Goal: Contribute content: Add original content to the website for others to see

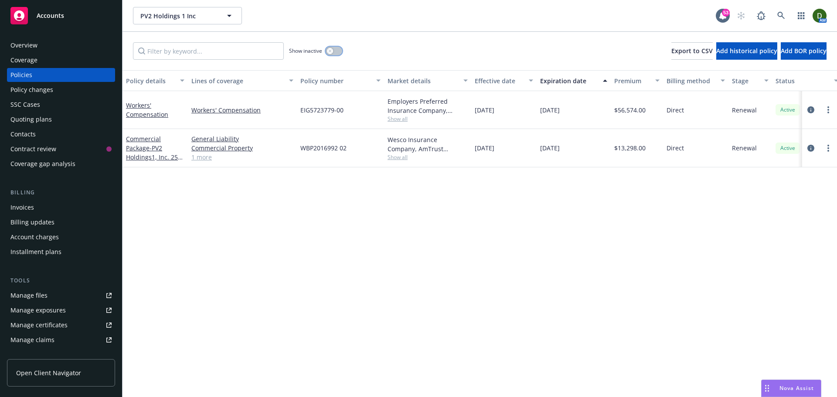
click at [330, 51] on icon "button" at bounding box center [329, 50] width 3 height 3
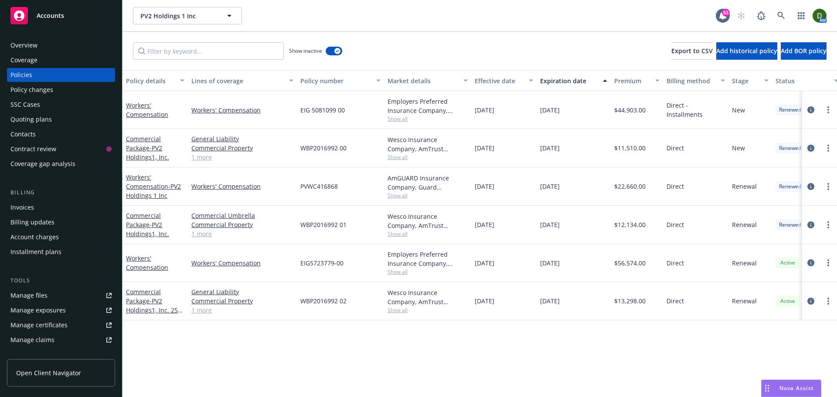
click at [810, 145] on icon "circleInformation" at bounding box center [810, 148] width 7 height 7
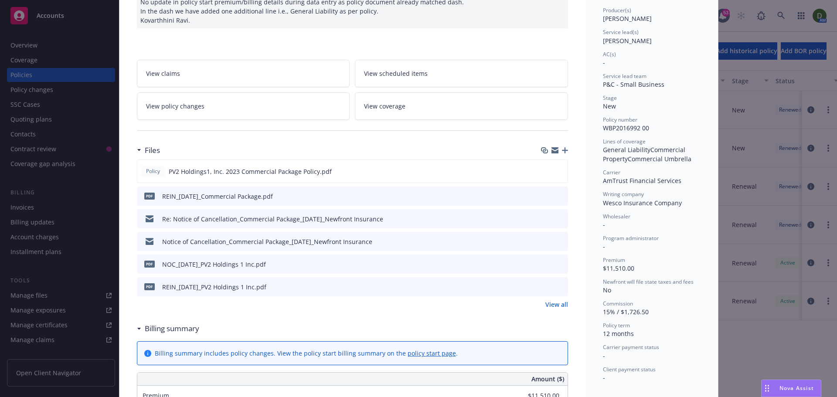
scroll to position [131, 0]
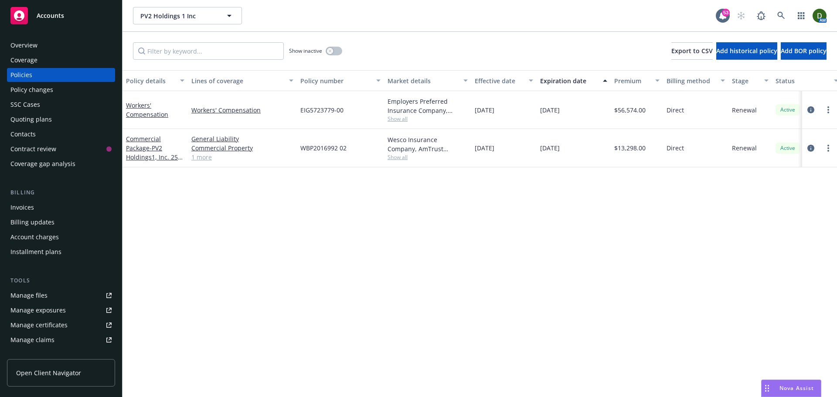
click at [333, 57] on div "Show inactive" at bounding box center [315, 50] width 53 height 17
click at [342, 54] on div "Show inactive" at bounding box center [315, 50] width 53 height 17
click at [330, 50] on icon "button" at bounding box center [329, 50] width 3 height 3
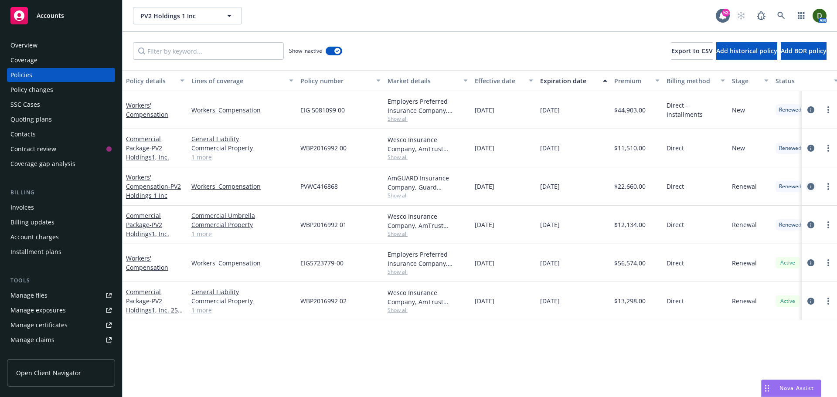
click at [811, 188] on icon "circleInformation" at bounding box center [810, 186] width 7 height 7
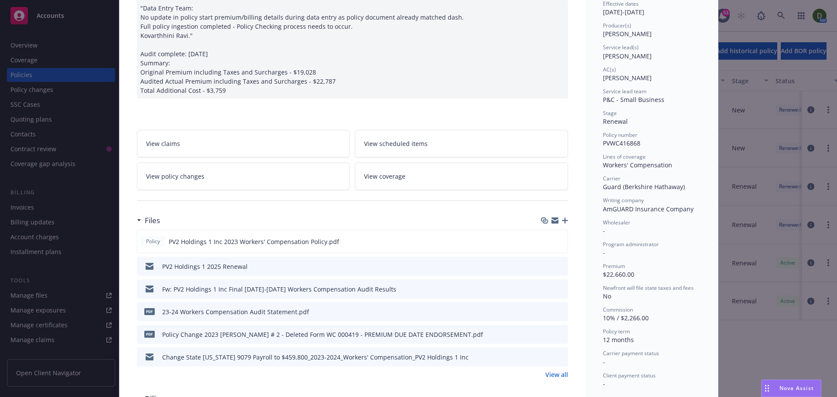
scroll to position [174, 0]
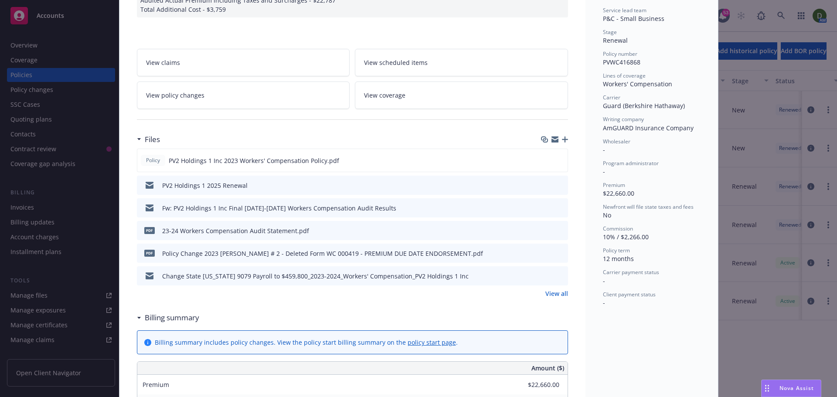
click at [552, 289] on link "View all" at bounding box center [556, 293] width 23 height 9
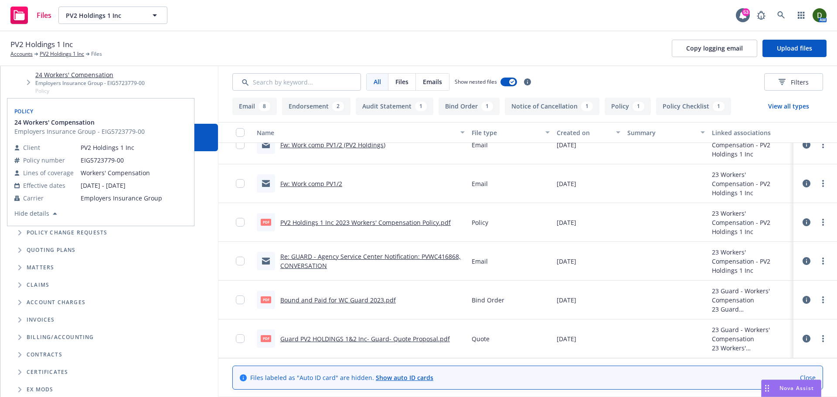
scroll to position [131, 0]
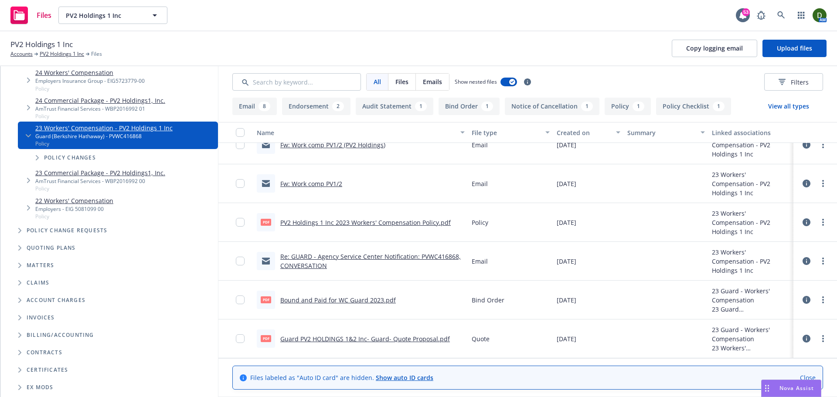
click at [23, 254] on span "Tree Example" at bounding box center [20, 248] width 14 height 14
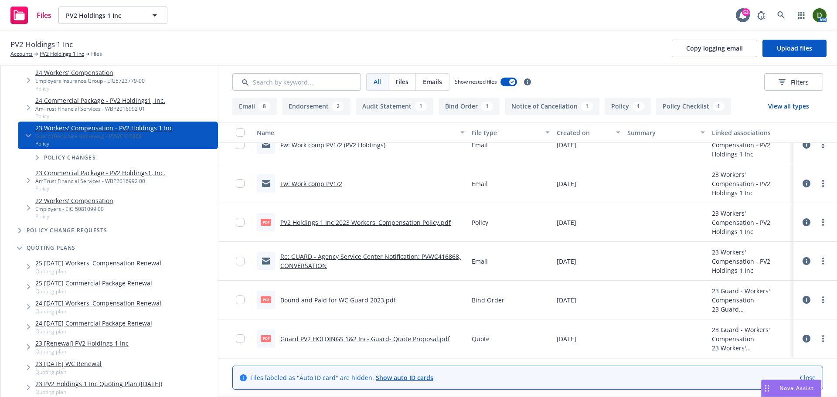
scroll to position [218, 0]
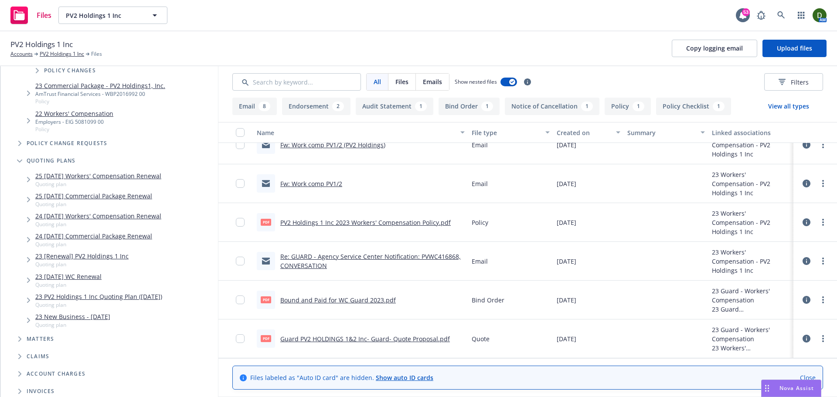
click at [88, 279] on link "23 10/5/23 WC Renewal" at bounding box center [68, 276] width 66 height 9
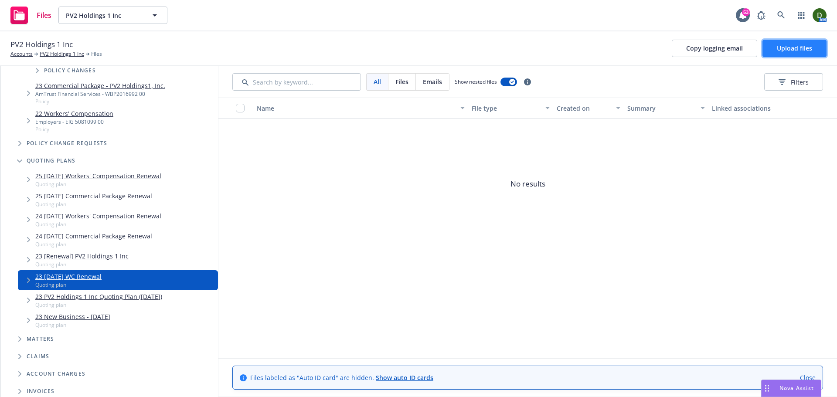
click at [799, 53] on button "Upload files" at bounding box center [795, 48] width 64 height 17
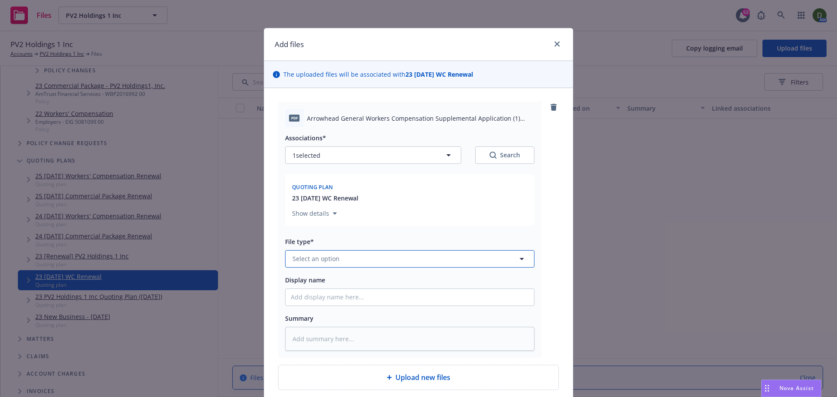
click at [363, 257] on button "Select an option" at bounding box center [409, 258] width 249 height 17
type input "applic"
click at [357, 201] on div "Application - unsigned" at bounding box center [410, 211] width 249 height 23
type textarea "x"
click at [363, 260] on span "Application - unsigned" at bounding box center [394, 258] width 202 height 9
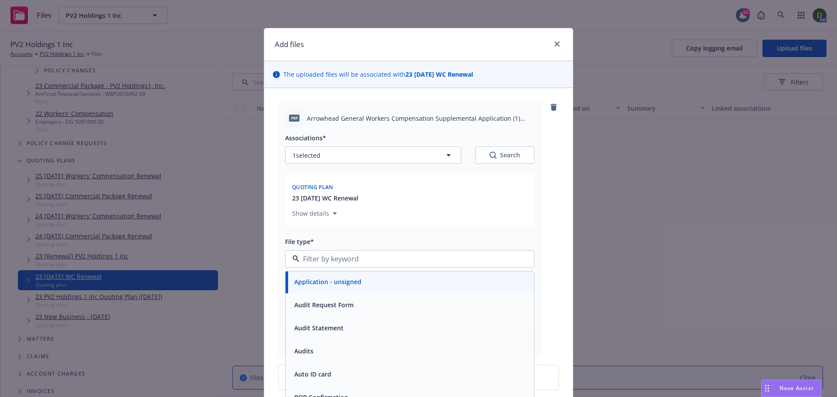
scroll to position [174, 0]
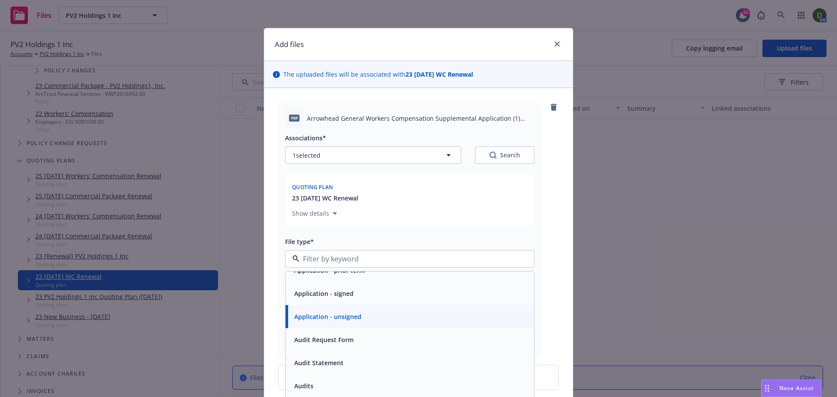
click at [397, 296] on div "Application - signed" at bounding box center [410, 293] width 238 height 13
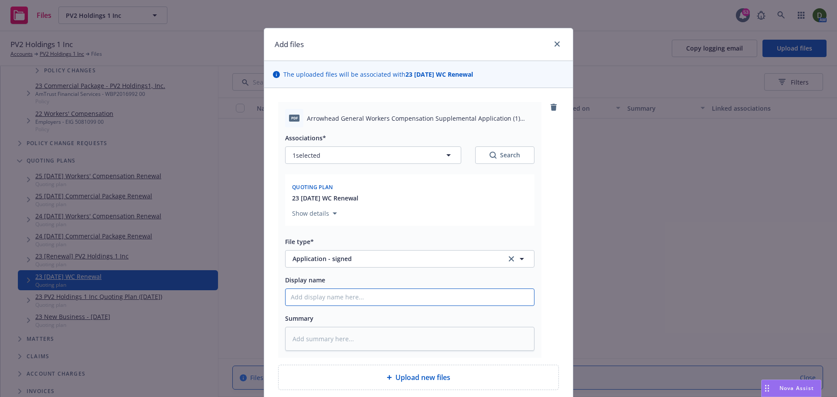
click at [380, 297] on input "Display name" at bounding box center [410, 297] width 249 height 17
type textarea "x"
type input "3"
type textarea "x"
type input "34"
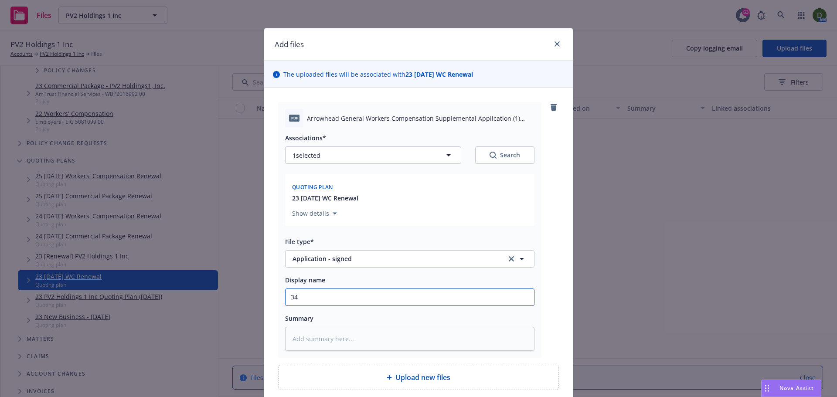
type textarea "x"
type input "3"
type textarea "x"
type input "2"
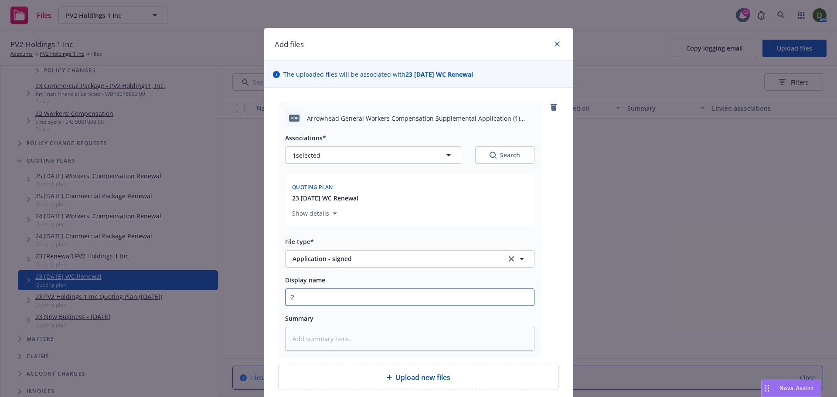
type textarea "x"
type input "23"
type textarea "x"
type input "23-"
type textarea "x"
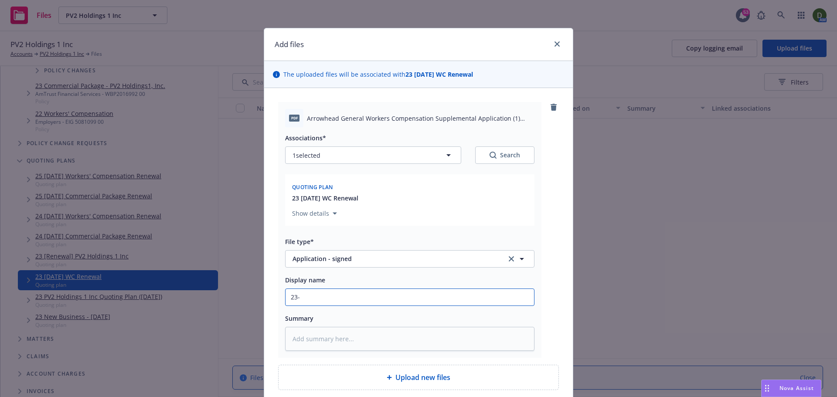
type input "23-2"
type textarea "x"
type input "23-24"
type textarea "x"
type input "23-24"
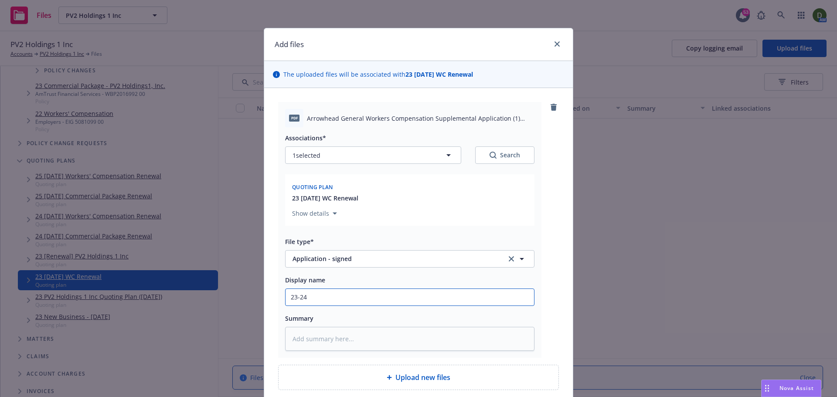
type textarea "x"
type input "23-24 W"
type textarea "x"
type input "23-24 WC"
type textarea "x"
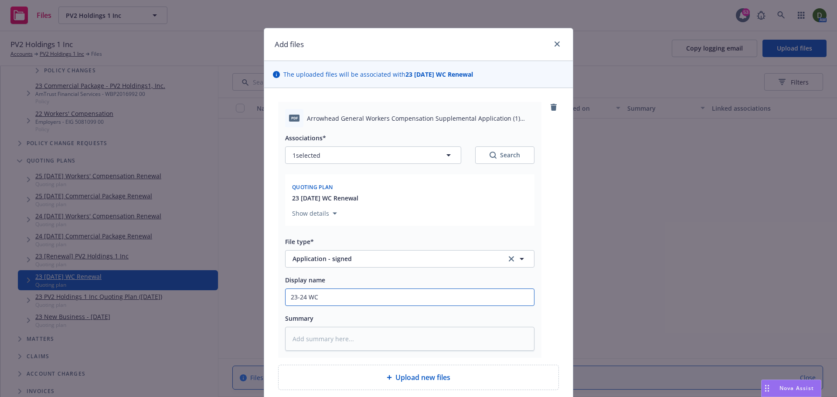
type input "23-24 WC"
type textarea "x"
type input "23-24 WC -"
type textarea "x"
type input "23-24 WC -"
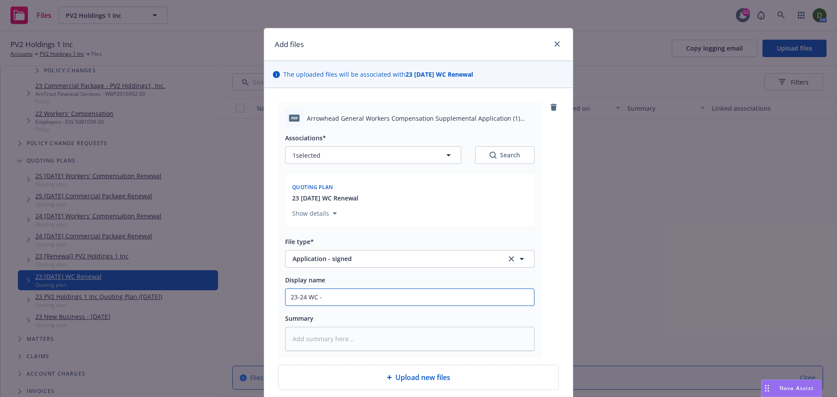
type textarea "x"
type input "23-24 WC - F"
type textarea "x"
type input "23-24 WC - Fr"
type textarea "x"
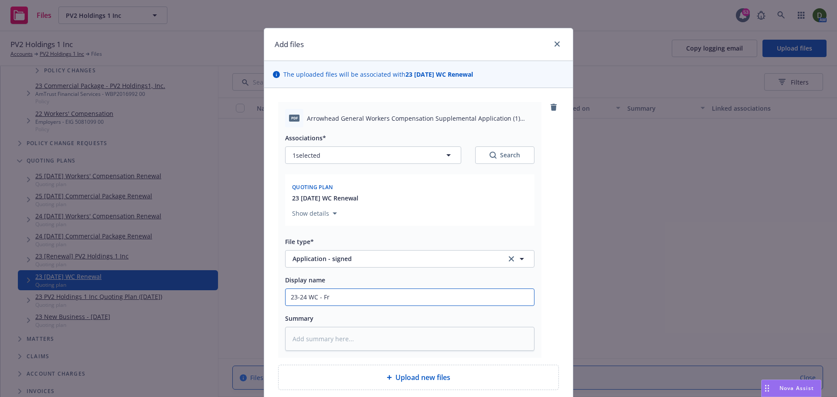
type input "23-24 WC - Fro"
type textarea "x"
type input "23-24 WC - From"
type textarea "x"
type input "23-24 WC - From"
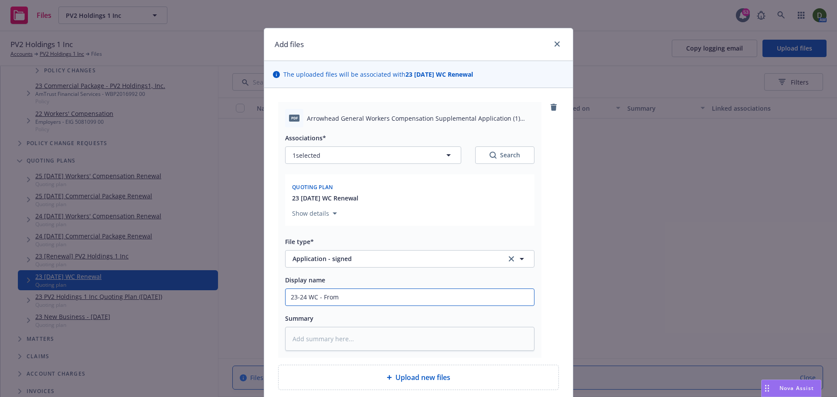
type textarea "x"
type input "23-24 WC - From i"
type textarea "x"
type input "23-24 WC - From in"
type textarea "x"
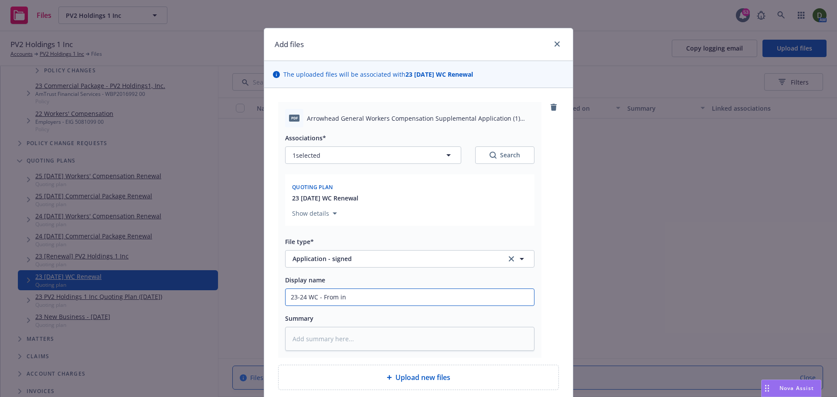
type input "23-24 WC - From ins"
type textarea "x"
type input "23-24 WC - From ins"
type textarea "x"
type input "23-24 WC - From ins -"
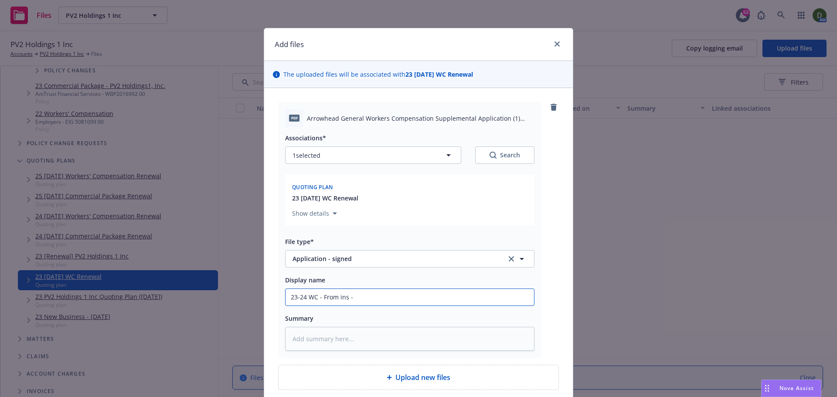
type textarea "x"
type input "23-24 WC - From ins -"
type textarea "x"
type input "23-24 WC - From ins - S"
type textarea "x"
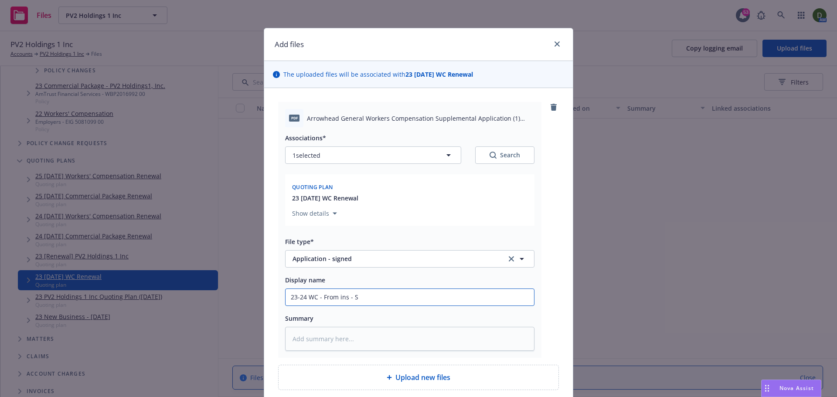
type input "23-24 WC - From ins - Su"
type textarea "x"
type input "23-24 WC - From ins - Sup"
type textarea "x"
type input "23-24 WC - From ins - Supp"
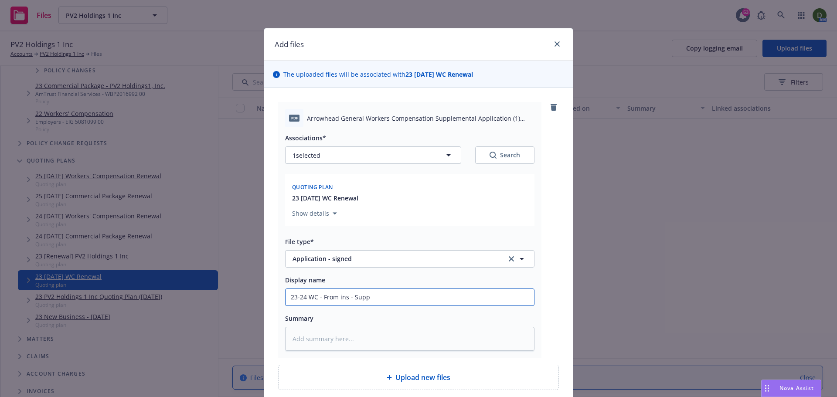
type textarea "x"
type input "23-24 WC - From ins - Suppl"
type textarea "x"
type input "23-24 WC - From ins - Supple"
type textarea "x"
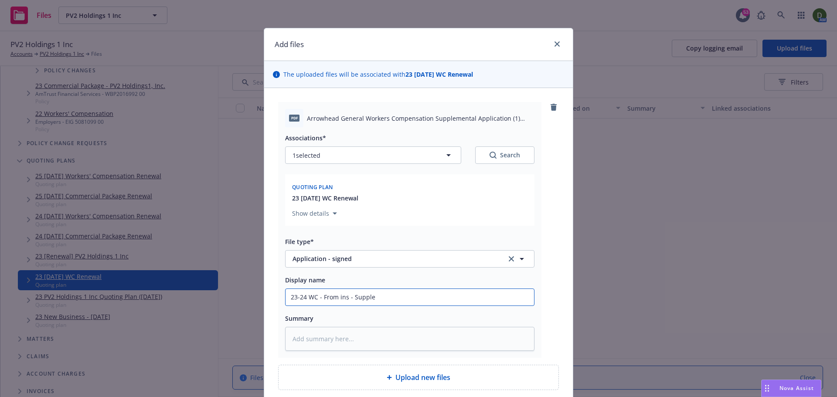
type input "23-24 WC - From ins - Supplem"
type textarea "x"
type input "23-24 WC - From ins - Suppleme"
type textarea "x"
type input "23-24 WC - From ins - Supplemen"
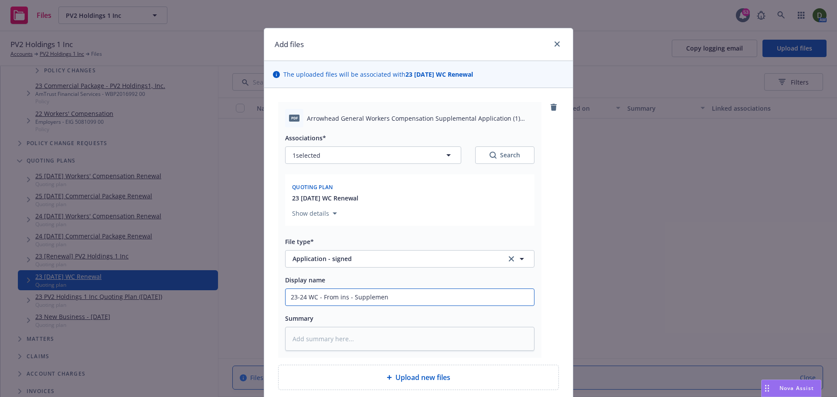
type textarea "x"
type input "23-24 WC - From ins - Supplement"
type textarea "x"
type input "23-24 WC - From ins - Supplementa"
type textarea "x"
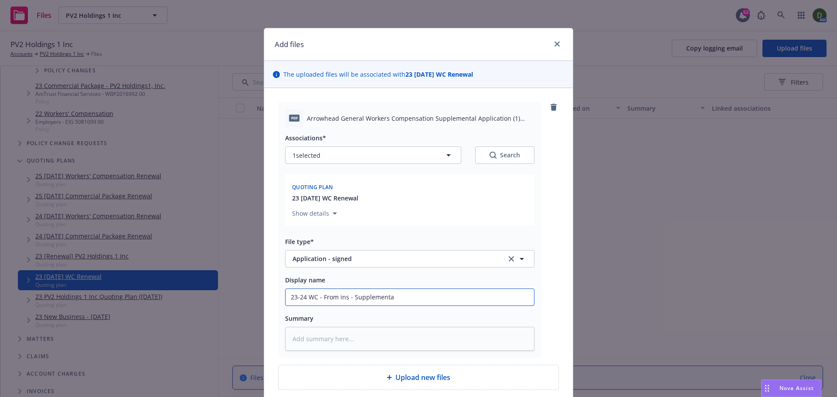
type input "23-24 WC - From ins - Supplemental"
type textarea "x"
type input "23-24 WC - From ins - Supplemental"
type textarea "x"
type input "23-24 WC - From ins - Supplemental"
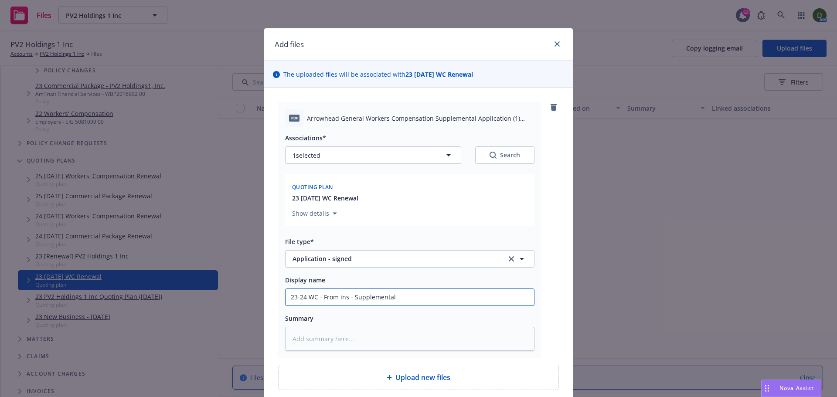
type textarea "x"
type input "23-24 WC - From ins - Supplementa"
type textarea "x"
type input "23-24 WC - From ins - Supplement"
type textarea "x"
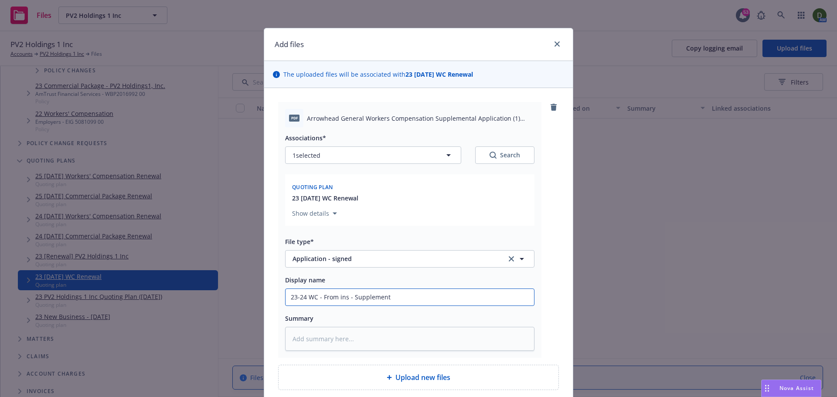
type input "23-24 WC - From ins - Supplemen"
type textarea "x"
type input "23-24 WC - From ins - Suppleme"
type textarea "x"
type input "23-24 WC - From ins - Supplem"
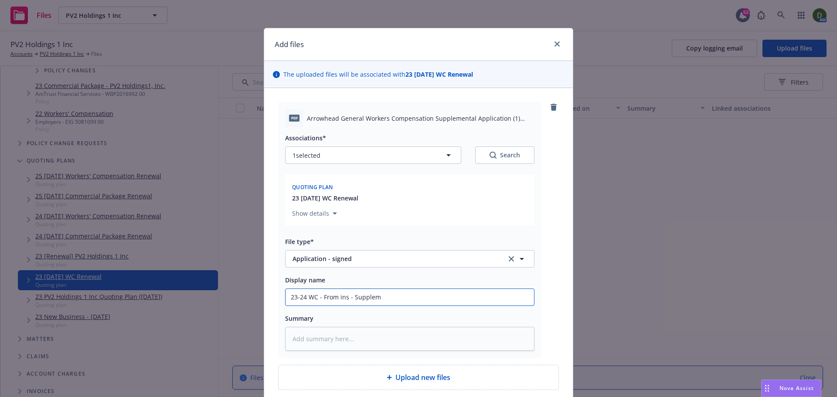
type textarea "x"
type input "23-24 WC - From ins - Supple"
type textarea "x"
type input "23-24 WC - From ins - Suppl"
type textarea "x"
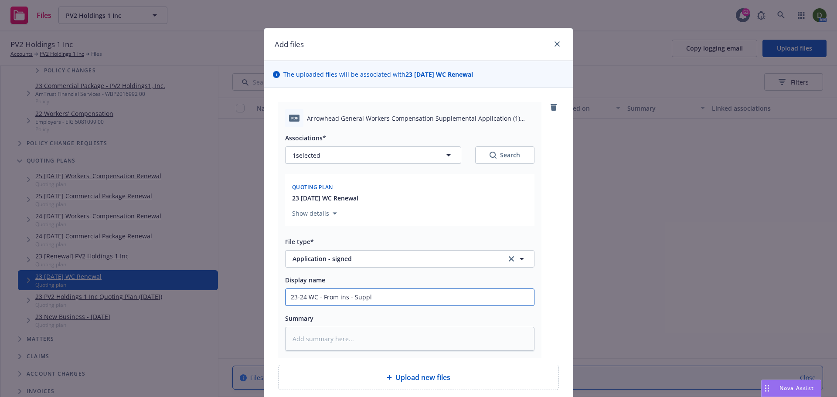
type input "23-24 WC - From ins - Supp"
type textarea "x"
type input "23-24 WC - From ins - Sup"
type textarea "x"
type input "23-24 WC - From ins - Su"
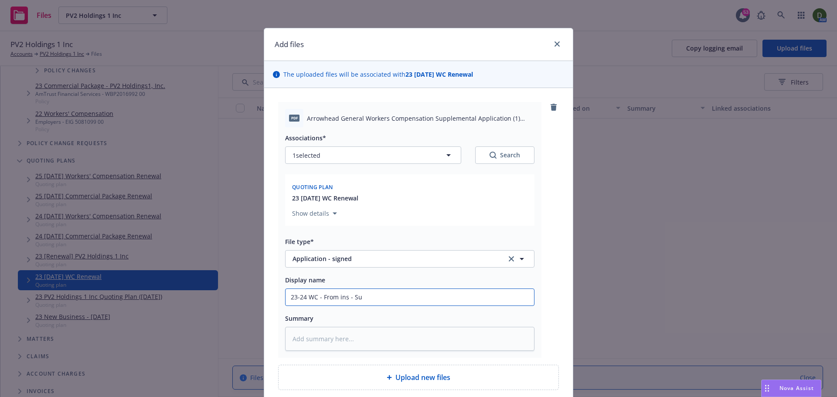
type textarea "x"
type input "23-24 WC - From ins - S"
type textarea "x"
type input "23-24 WC - From ins -"
type textarea "x"
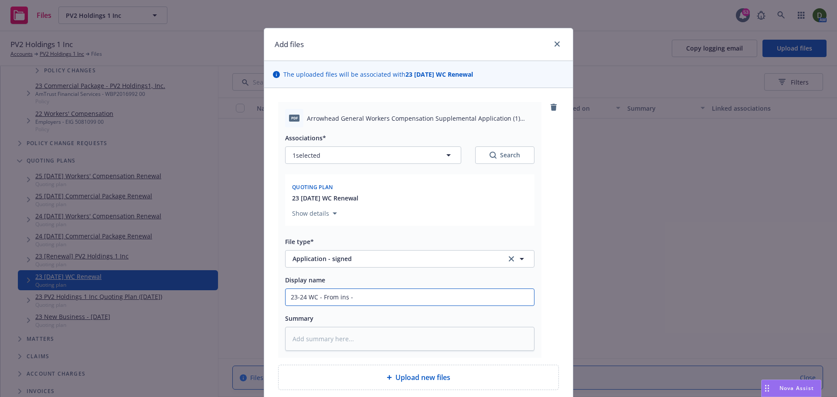
type input "23-24 WC - From ins -"
type textarea "x"
type input "23-24 WC - From ins"
type textarea "x"
type input "23-24 WC - From ins"
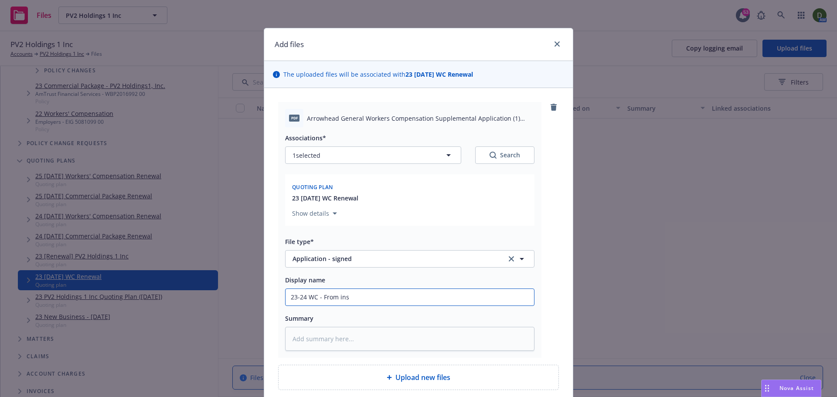
type textarea "x"
type input "23-24 WC - From in"
type textarea "x"
type input "23-24 WC - From i"
type textarea "x"
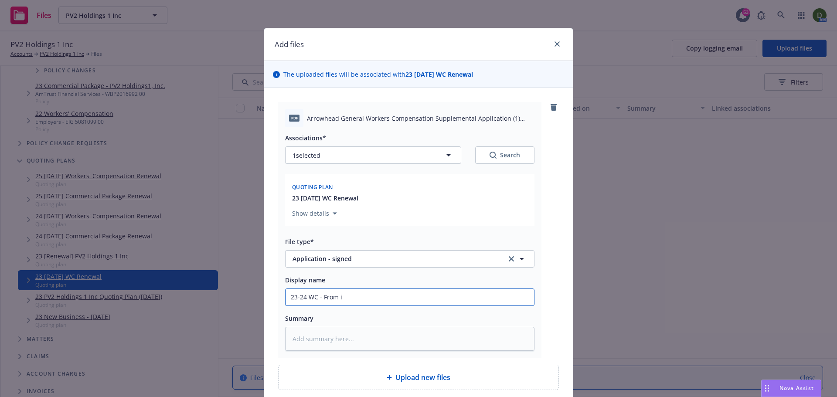
type input "23-24 WC - From"
type textarea "x"
type input "23-24 WC - From"
type textarea "x"
type input "23-24 WC - Fro"
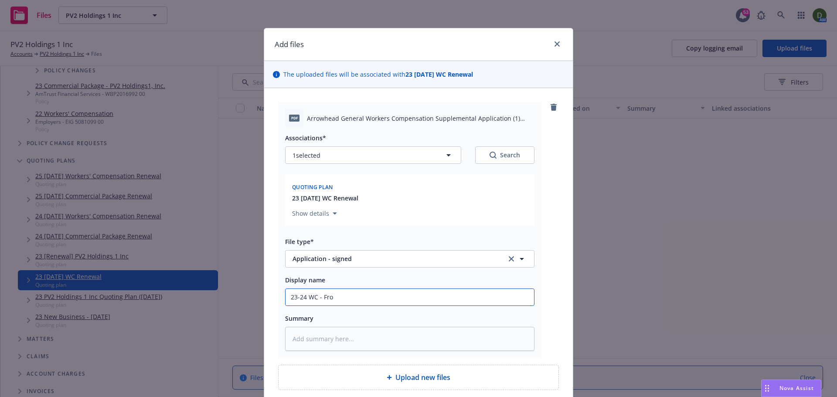
type textarea "x"
type input "23-24 WC - Fr"
type textarea "x"
type input "23-24 WC - F"
type textarea "x"
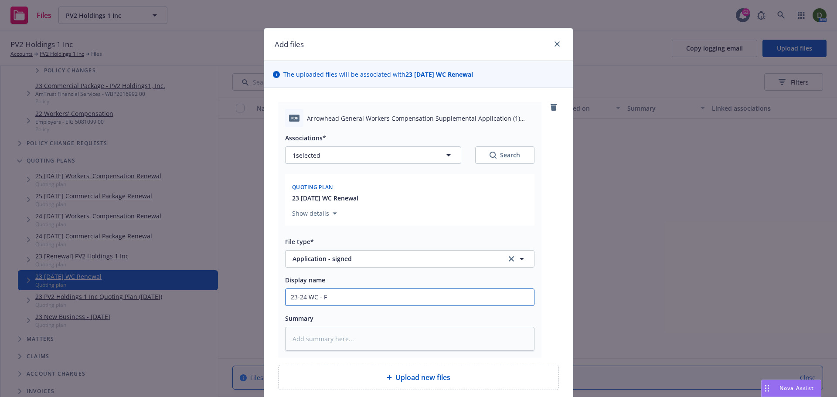
type input "23-24 WC -"
type textarea "x"
type input "23-24 WC - S"
type textarea "x"
type input "23-24 WC - Su"
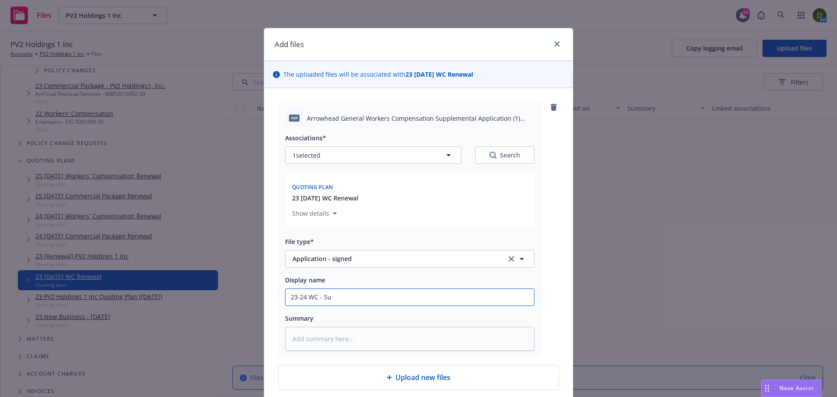
type textarea "x"
type input "23-24 WC - Sup"
type textarea "x"
type input "23-24 WC - Supp"
type textarea "x"
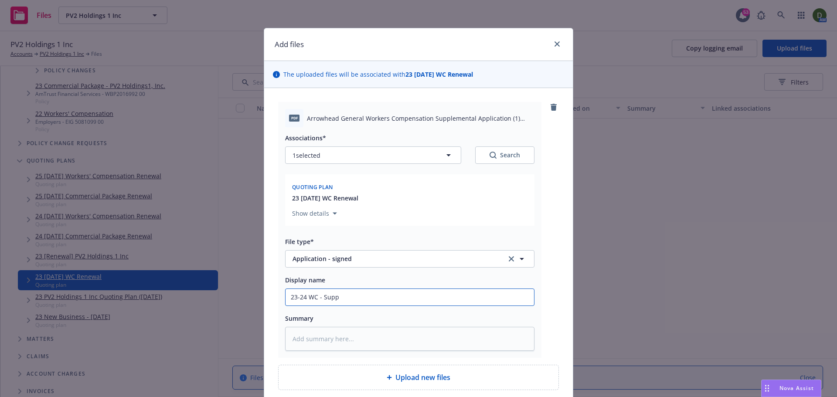
type input "23-24 WC - Suppl"
type textarea "x"
type input "23-24 WC - Supple"
type textarea "x"
type input "23-24 WC - Supplem"
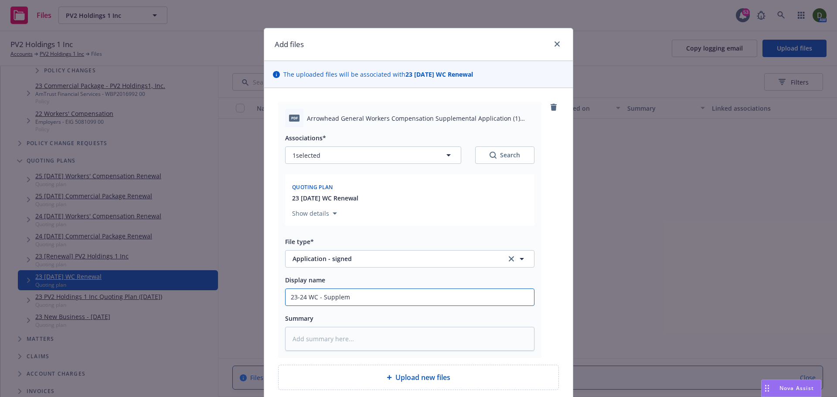
type textarea "x"
type input "23-24 WC - Suppleme"
type textarea "x"
type input "23-24 WC - Supplemen"
type textarea "x"
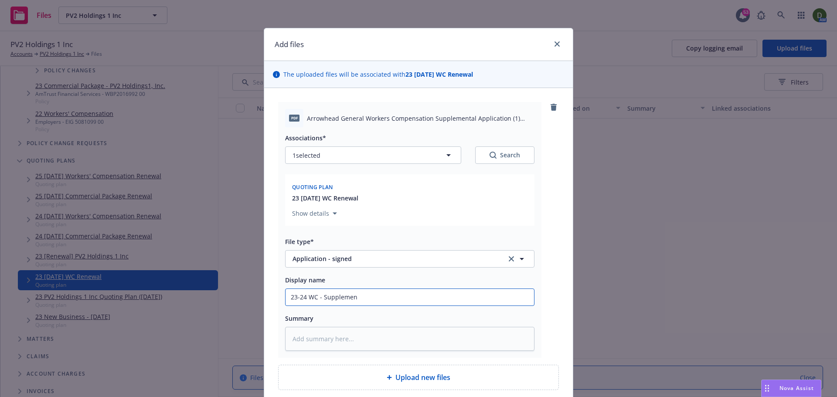
type input "23-24 WC - Supplement"
type textarea "x"
type input "23-24 WC - Supplementa"
type textarea "x"
type input "23-24 WC - Supplemental"
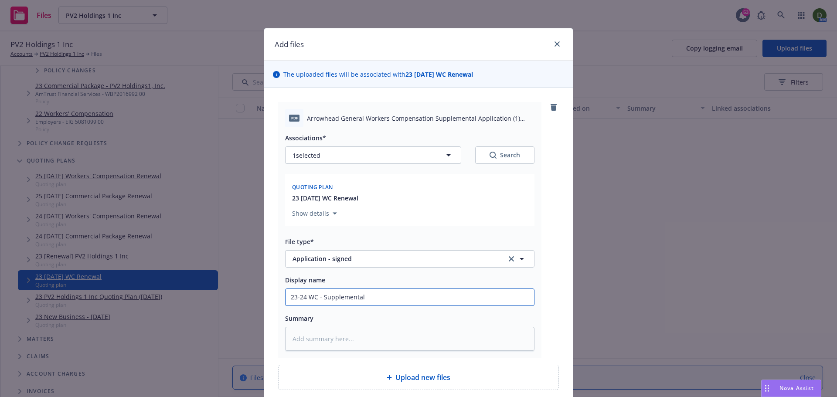
type textarea "x"
type input "23-24 WC - Supplemental"
type textarea "x"
type input "23-24 WC - Supplemental a"
type textarea "x"
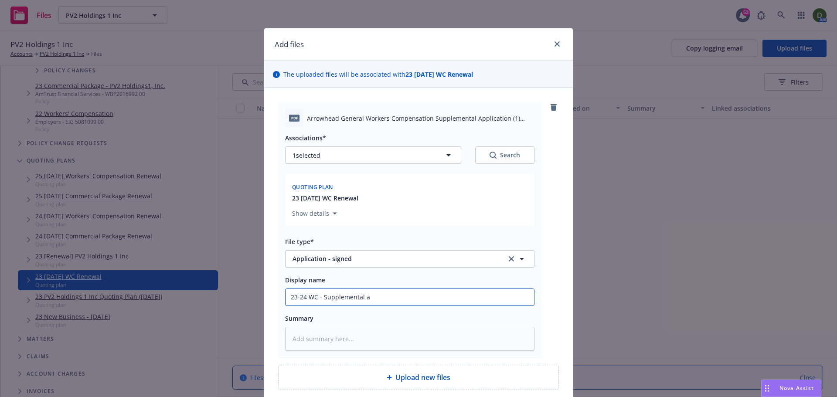
type input "23-24 WC - Supplemental ap"
type textarea "x"
type input "23-24 WC - Supplemental app"
type textarea "x"
type input "23-24 WC - Supplemental appl"
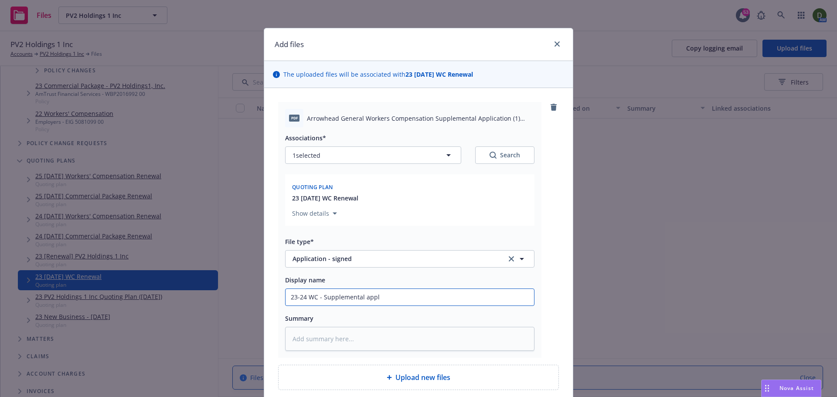
type textarea "x"
type input "23-24 WC - Supplemental appli"
type textarea "x"
type input "23-24 WC - Supplemental applic"
type textarea "x"
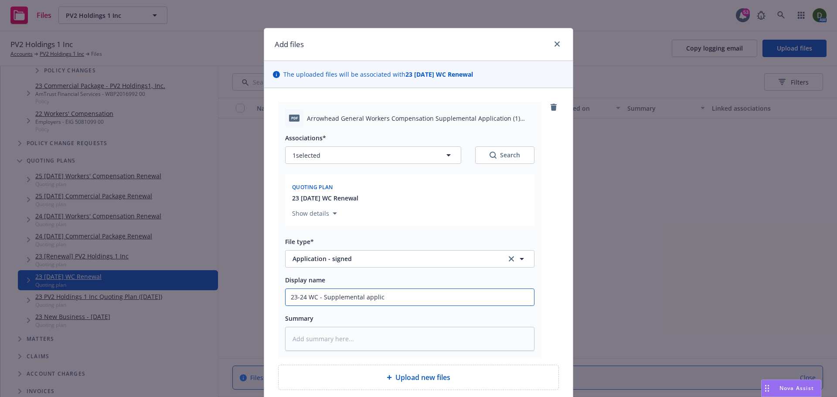
type input "23-24 WC - Supplemental applica"
type textarea "x"
type input "23-24 WC - Supplemental applicat"
type textarea "x"
type input "23-24 WC - Supplemental applicati"
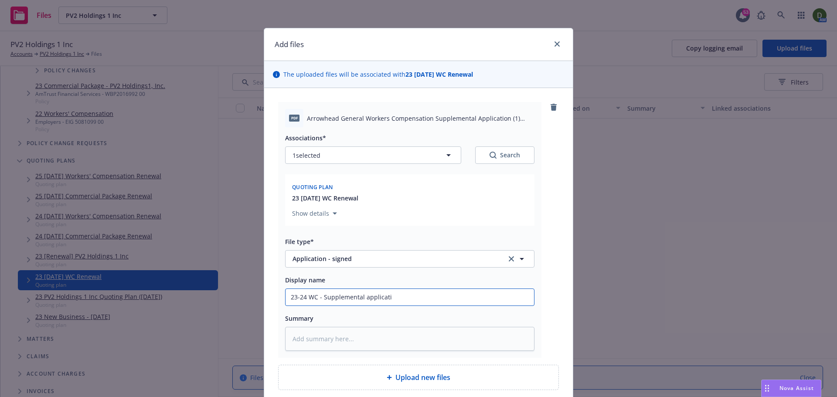
type textarea "x"
type input "23-24 WC - Supplemental applicatio"
type textarea "x"
type input "23-24 WC - Supplemental application"
type textarea "x"
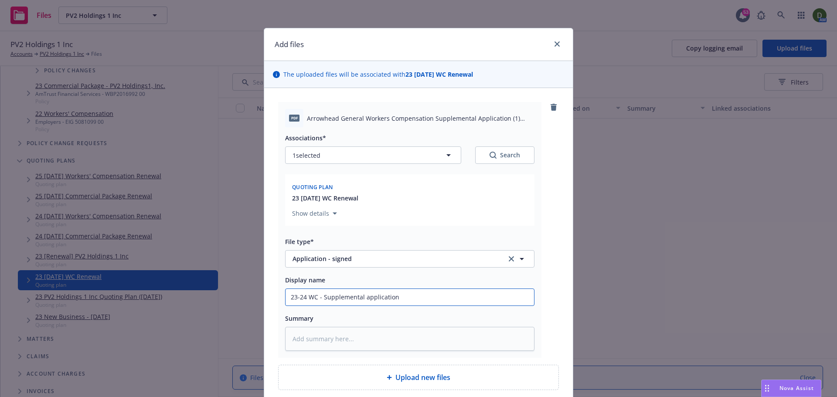
type input "23-24 WC - Supplemental application"
type textarea "x"
type input "23-24 WC - Supplemental application -"
type textarea "x"
type input "23-24 WC - Supplemental application -"
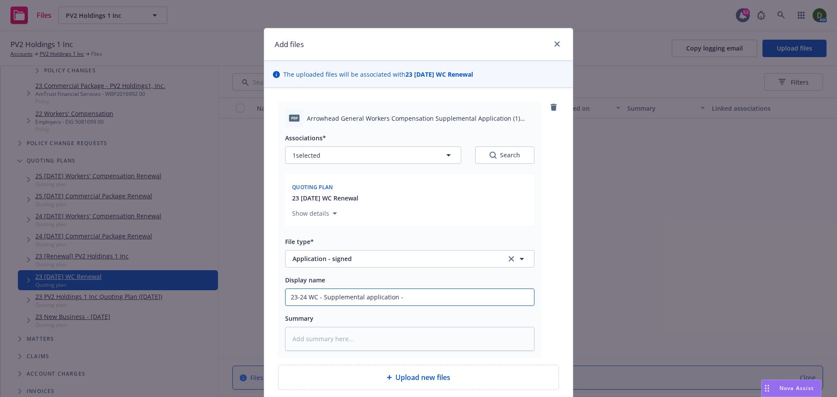
type textarea "x"
type input "23-24 WC - Supplemental application - s"
type textarea "x"
type input "23-24 WC - Supplemental application - si"
type textarea "x"
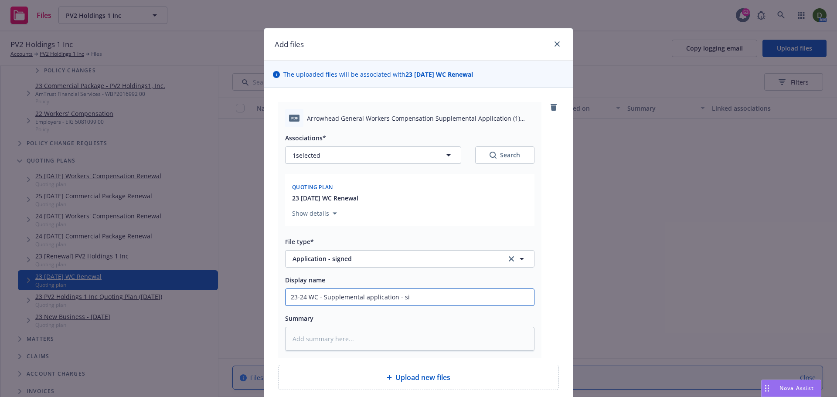
type input "23-24 WC - Supplemental application - s"
type textarea "x"
type input "23-24 WC - Supplemental application -"
type textarea "x"
type input "23-24 WC - Supplemental application -"
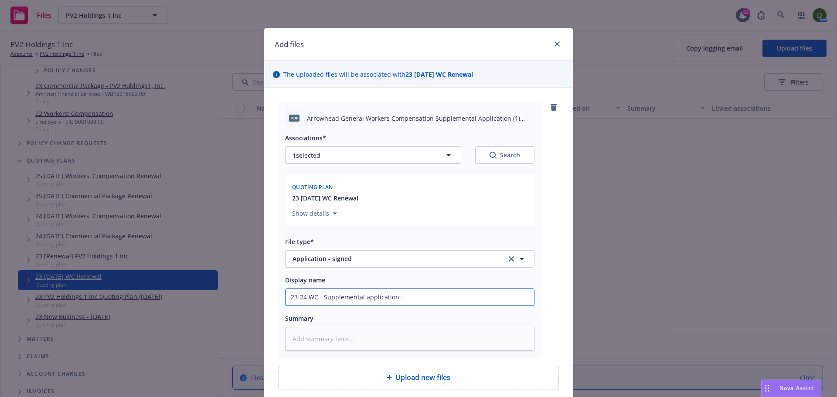
type textarea "x"
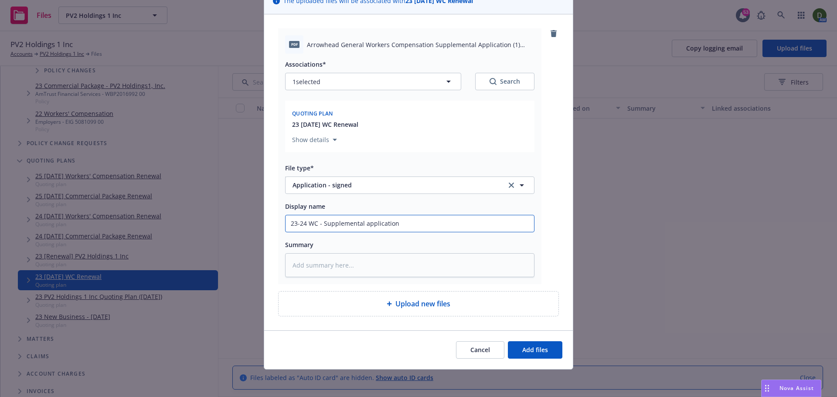
scroll to position [74, 0]
type input "23-24 WC - Supplemental application"
click at [542, 356] on button "Add files" at bounding box center [535, 349] width 54 height 17
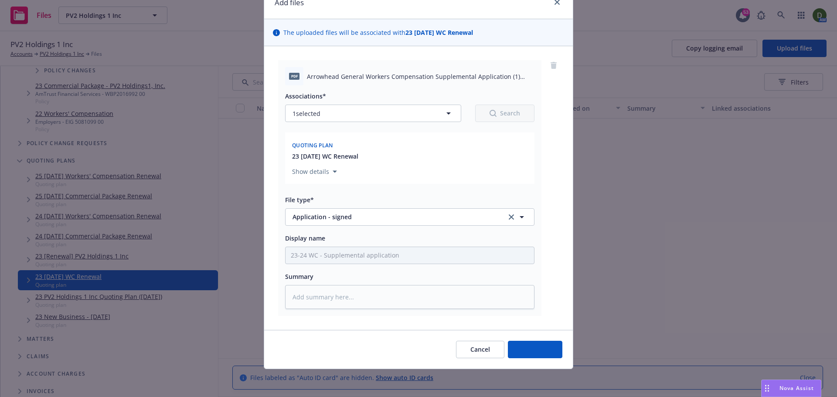
scroll to position [42, 0]
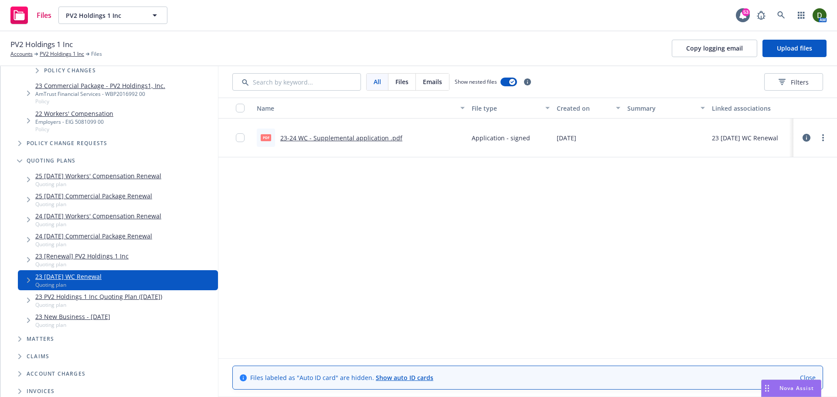
click at [81, 122] on div "Employers - EIG 5081099 00" at bounding box center [74, 121] width 78 height 7
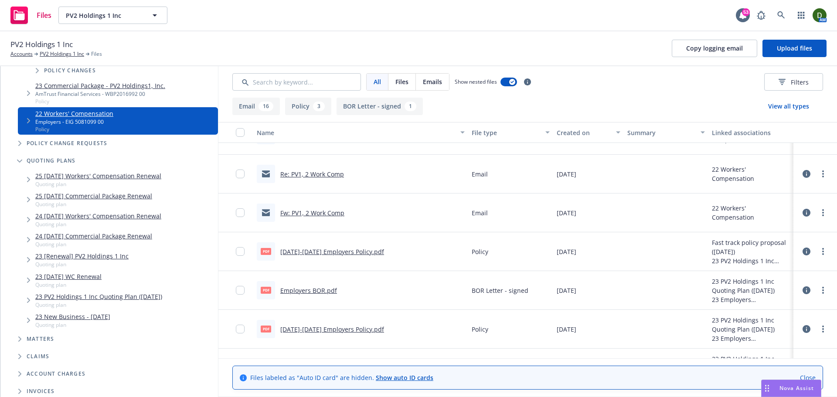
scroll to position [555, 0]
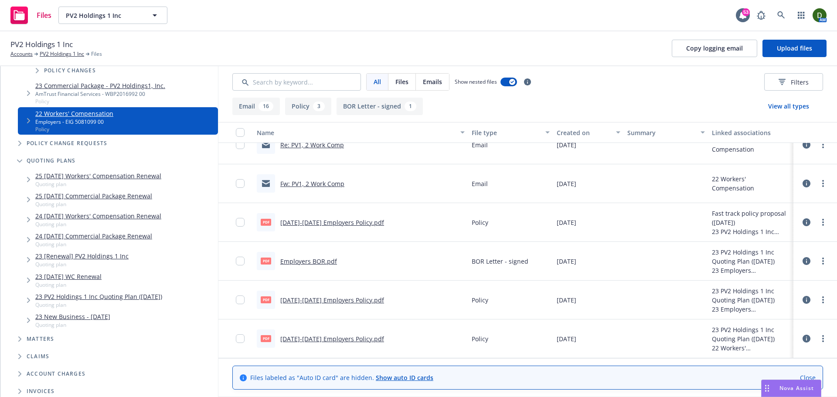
click at [790, 58] on div "PV2 Holdings 1 Inc Accounts PV2 Holdings 1 Inc Files Copy logging email Upload …" at bounding box center [418, 48] width 816 height 19
click at [796, 49] on span "Upload files" at bounding box center [794, 48] width 35 height 8
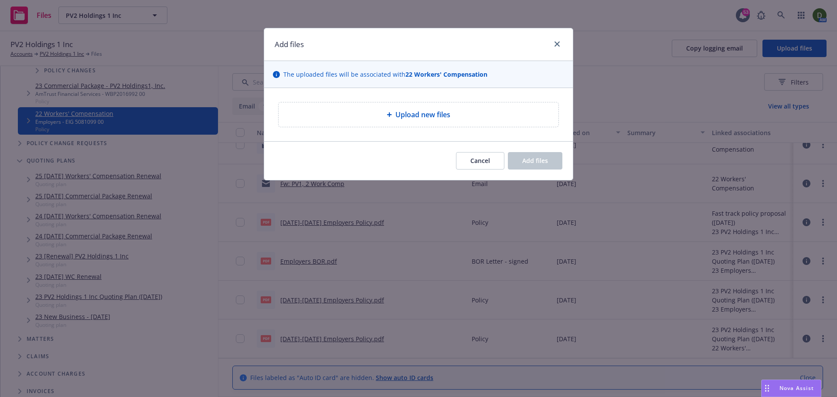
type textarea "x"
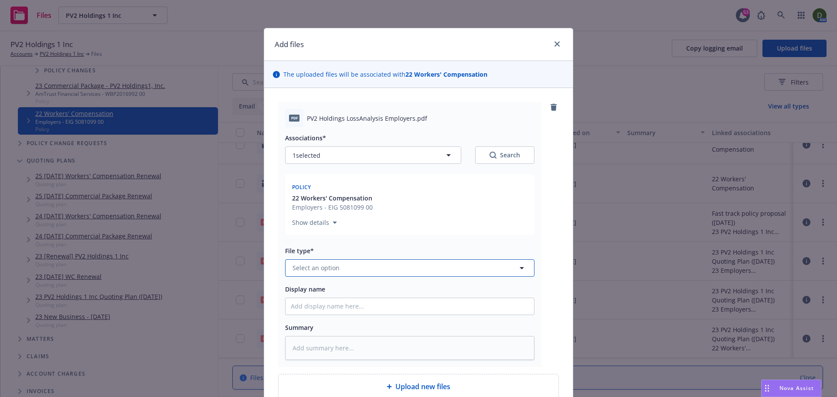
click at [340, 269] on button "Select an option" at bounding box center [409, 267] width 249 height 17
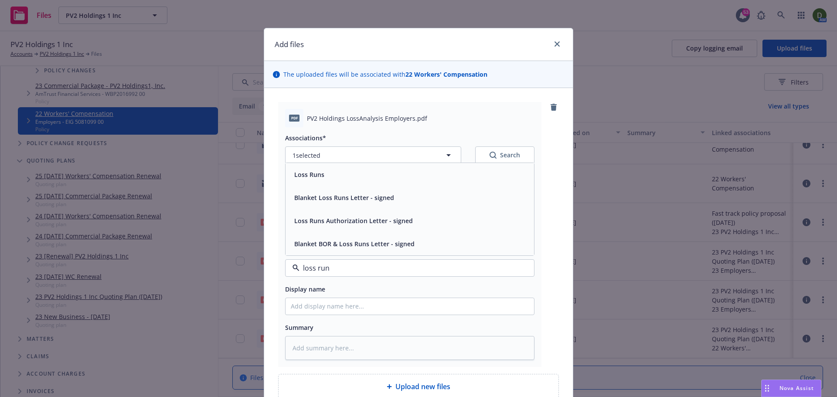
type input "loss runs"
click at [385, 172] on div "Loss Runs" at bounding box center [410, 174] width 238 height 13
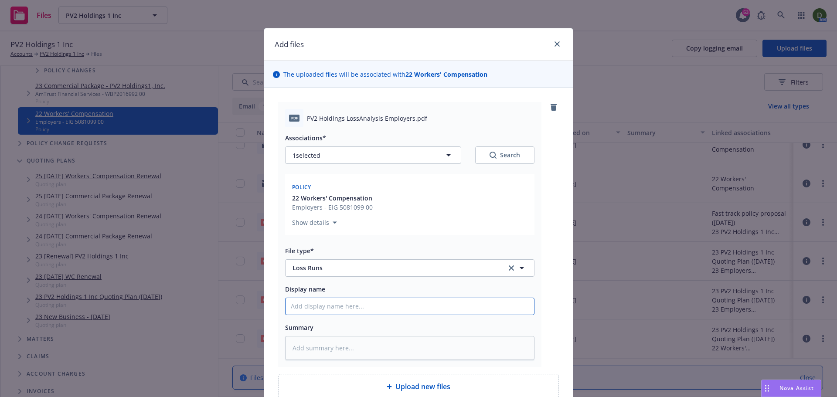
click at [352, 313] on input "Display name" at bounding box center [410, 306] width 249 height 17
type textarea "x"
type input "2"
type textarea "x"
paste input "Workers' Compensation"
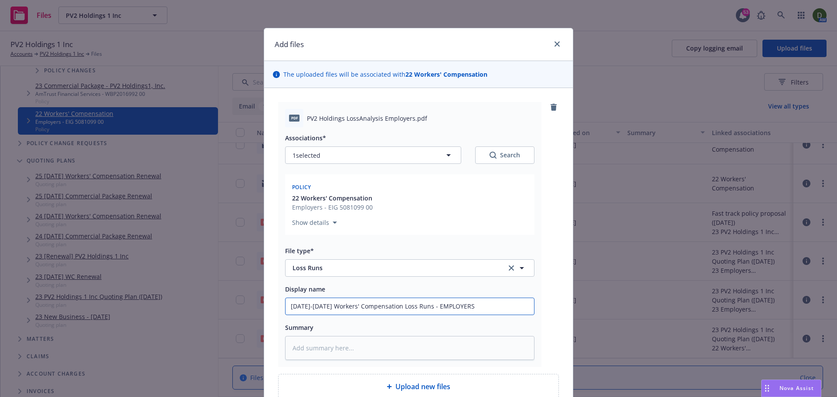
click at [417, 309] on input "2022-2023 Workers' Compensation Loss Runs - EMPLOYERS" at bounding box center [410, 306] width 249 height 17
drag, startPoint x: 523, startPoint y: 307, endPoint x: 479, endPoint y: 318, distance: 45.4
click at [479, 318] on div "Associations* 1 selected Search Policy 22 Workers' Compensation Employers - EIG…" at bounding box center [409, 243] width 249 height 233
drag, startPoint x: 388, startPoint y: 305, endPoint x: 321, endPoint y: 309, distance: 67.2
click at [321, 309] on input "2022-2023 Workers' Compensation Loss Runs valued as of 4/24/23" at bounding box center [410, 306] width 249 height 17
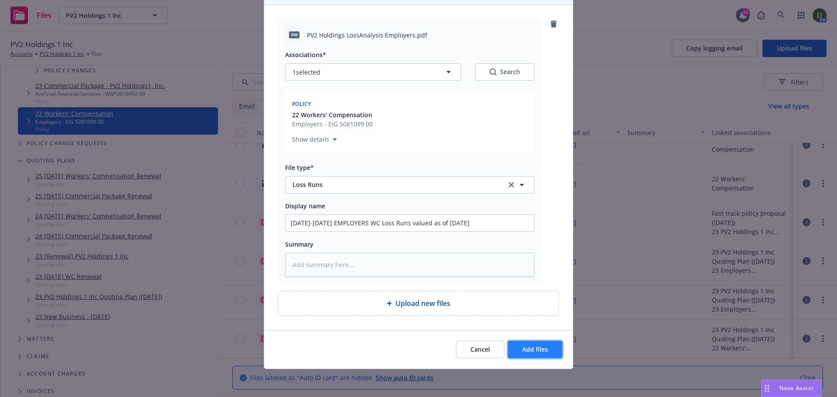
click at [545, 345] on button "Add files" at bounding box center [535, 349] width 54 height 17
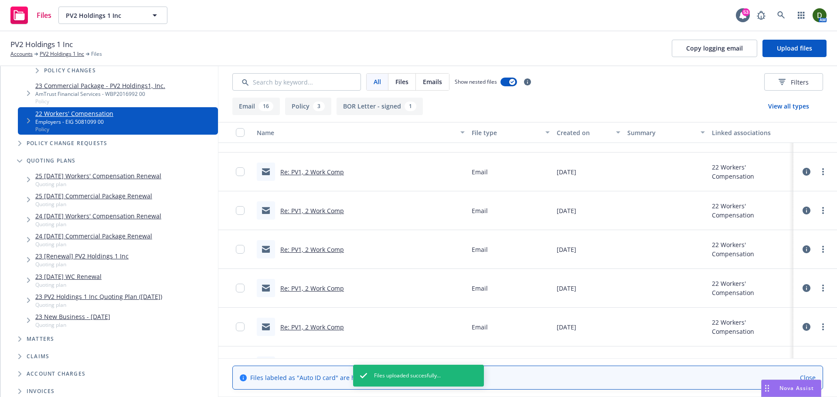
scroll to position [157, 0]
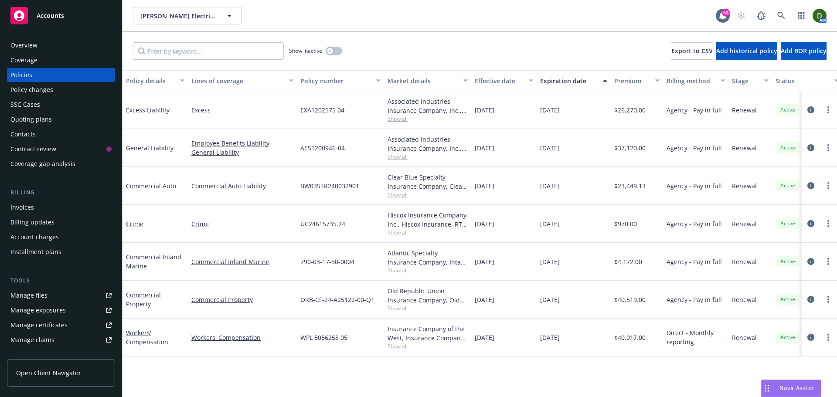
click at [808, 337] on icon "circleInformation" at bounding box center [810, 337] width 7 height 7
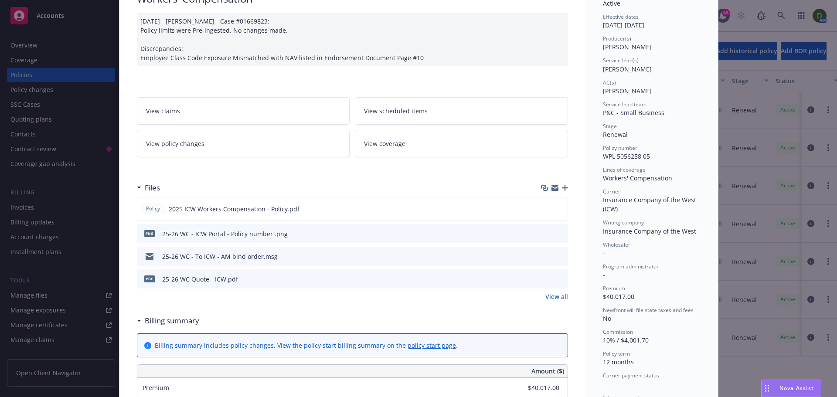
scroll to position [131, 0]
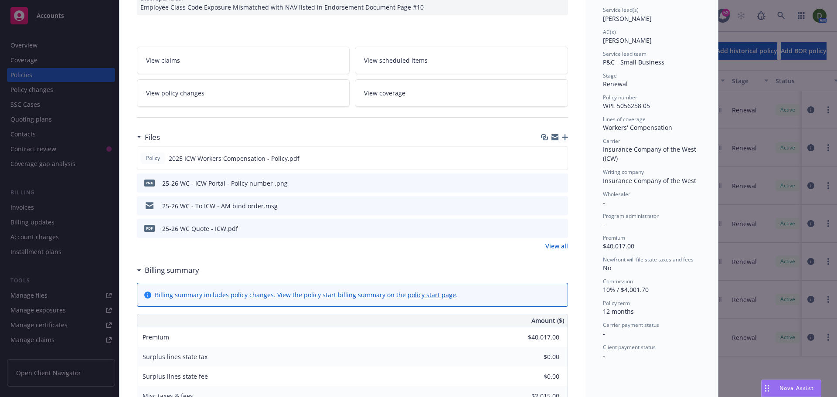
click at [557, 242] on link "View all" at bounding box center [556, 246] width 23 height 9
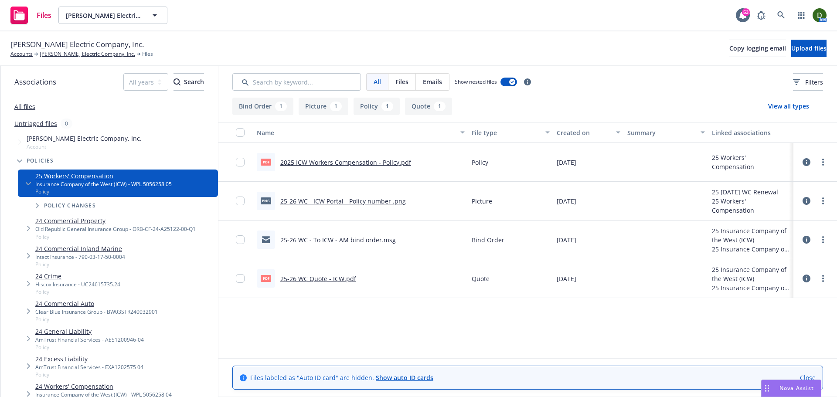
click at [397, 157] on div "pdf 2025 ICW Workers Compensation - Policy.pdf" at bounding box center [334, 162] width 154 height 18
click at [393, 165] on link "2025 ICW Workers Compensation - Policy.pdf" at bounding box center [345, 162] width 131 height 8
click at [65, 56] on link "[PERSON_NAME] Electric Company, Inc." at bounding box center [87, 54] width 95 height 8
